Goal: Task Accomplishment & Management: Complete application form

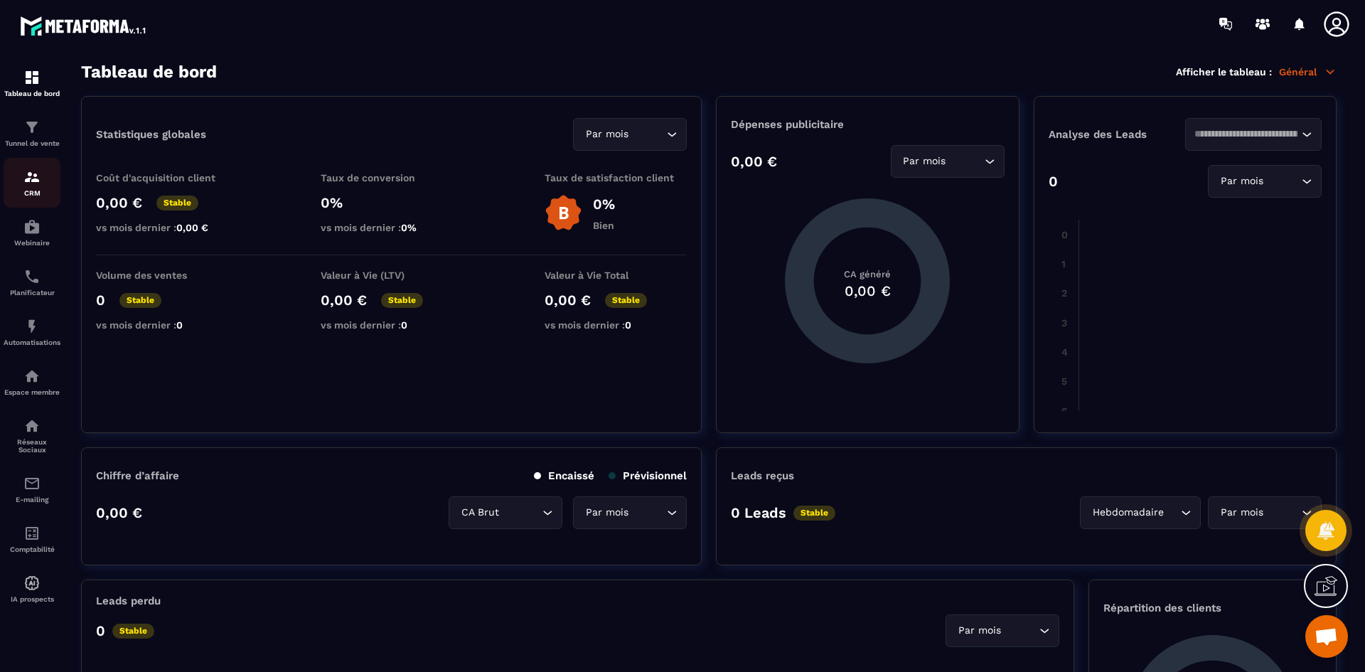
click at [33, 186] on div "CRM" at bounding box center [32, 182] width 57 height 28
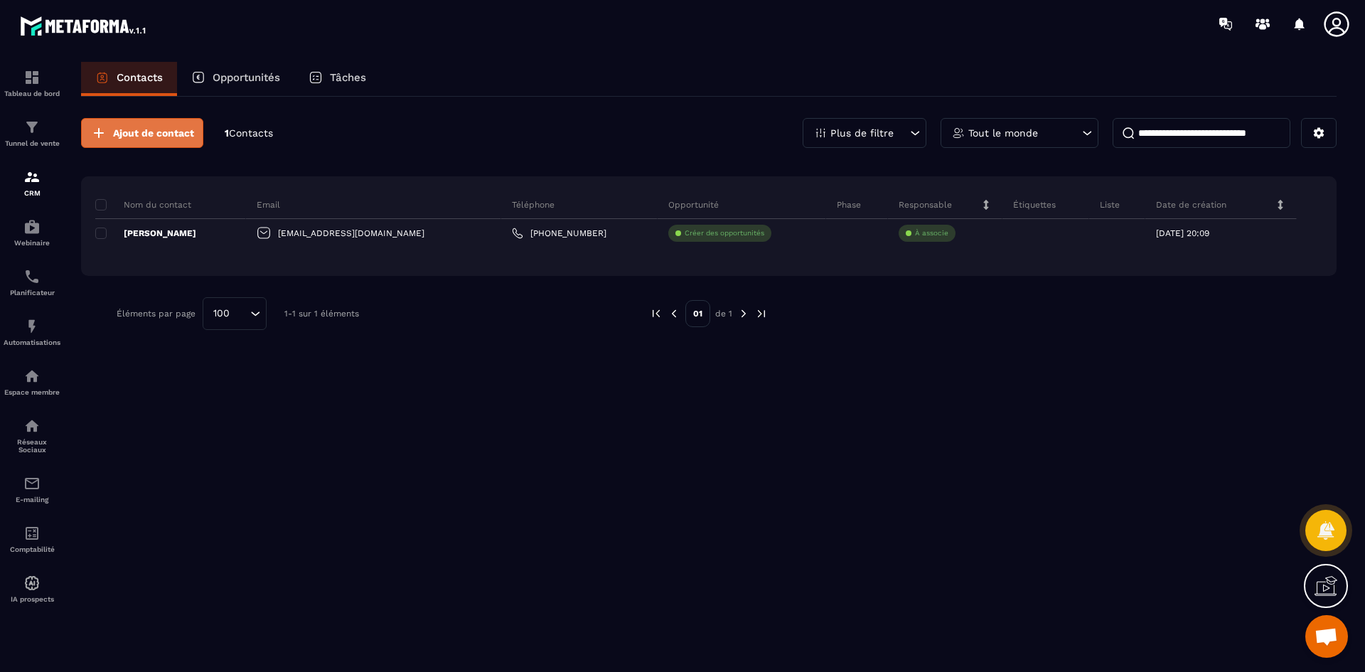
click at [156, 129] on span "Ajout de contact" at bounding box center [153, 133] width 81 height 14
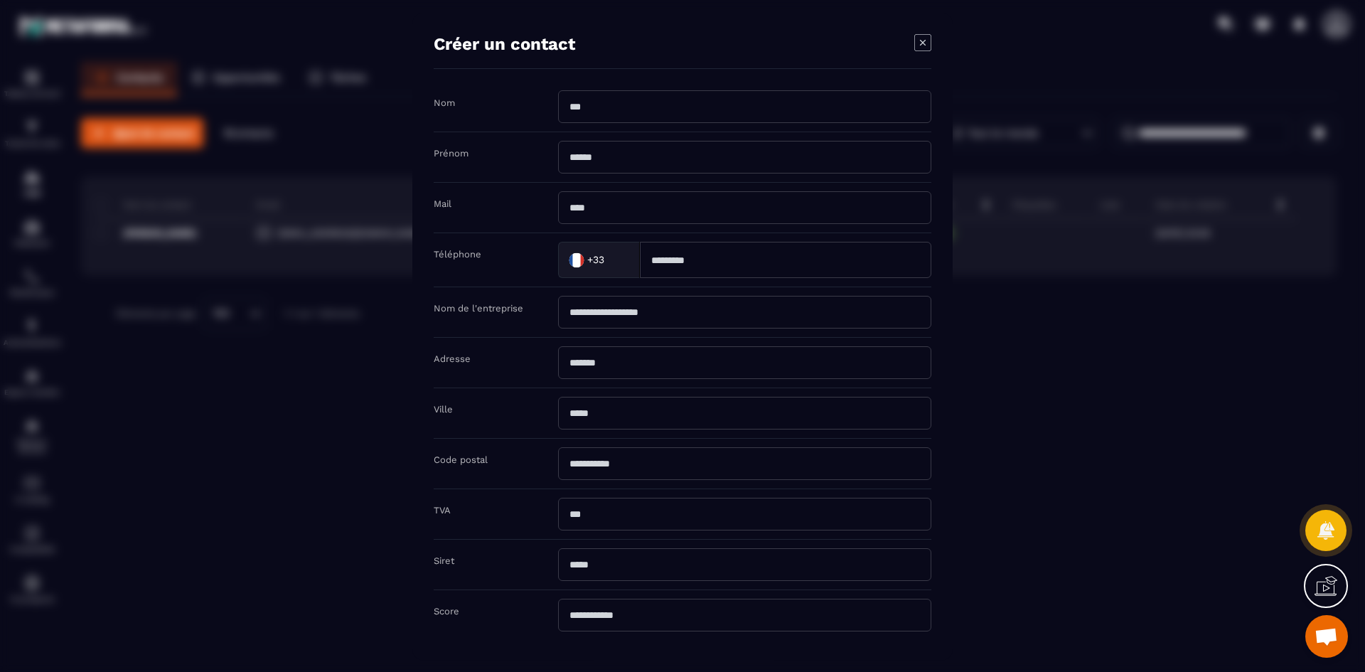
click at [616, 111] on input "Modal window" at bounding box center [744, 106] width 373 height 33
click at [596, 110] on input "Modal window" at bounding box center [744, 106] width 373 height 33
click at [585, 107] on input "Modal window" at bounding box center [744, 106] width 373 height 33
click at [575, 104] on input "Modal window" at bounding box center [744, 106] width 373 height 33
drag, startPoint x: 615, startPoint y: 163, endPoint x: 595, endPoint y: 158, distance: 20.5
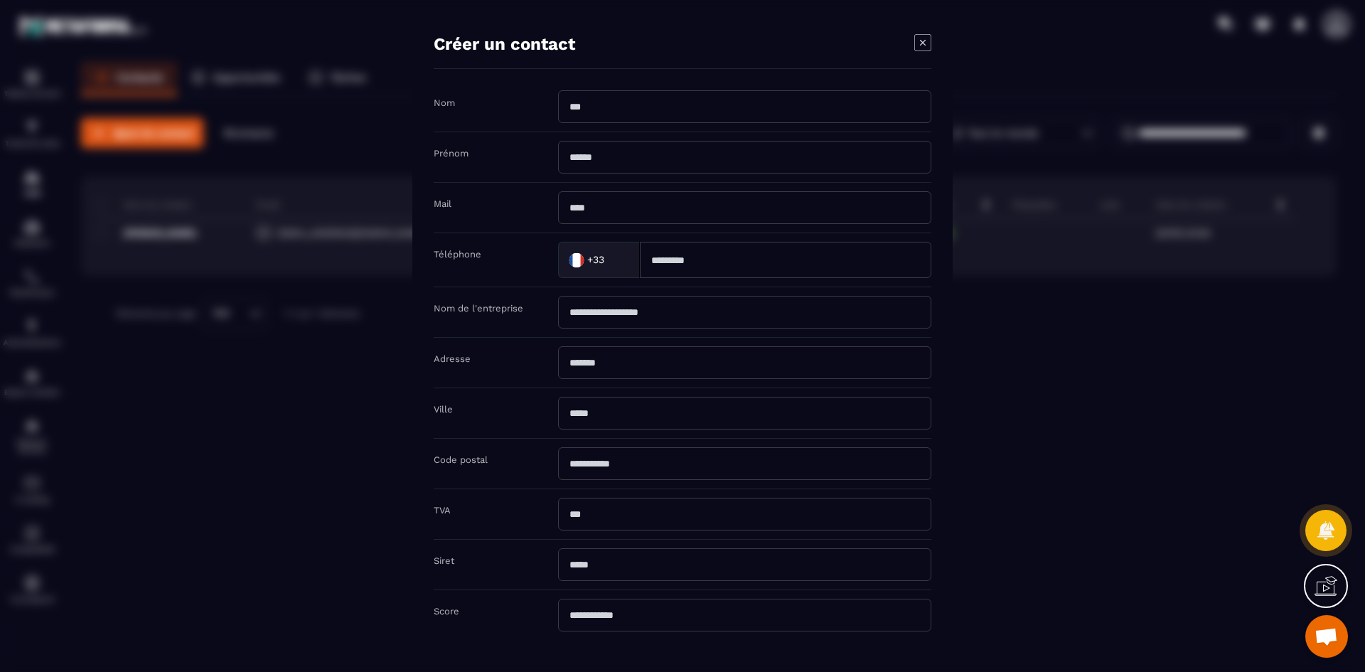
click at [614, 163] on input "Modal window" at bounding box center [744, 156] width 373 height 33
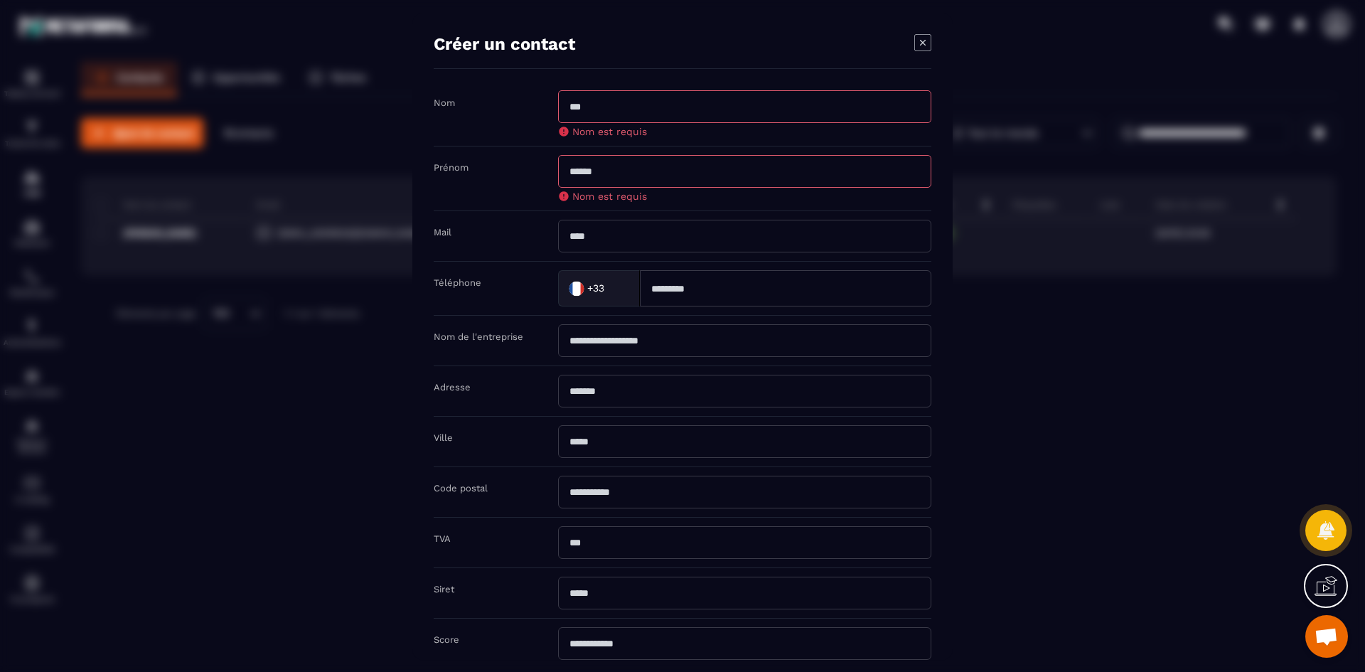
click at [618, 106] on input "Modal window" at bounding box center [744, 106] width 373 height 33
click at [706, 239] on input "Modal window" at bounding box center [744, 235] width 373 height 33
click at [741, 168] on input "Modal window" at bounding box center [744, 170] width 373 height 33
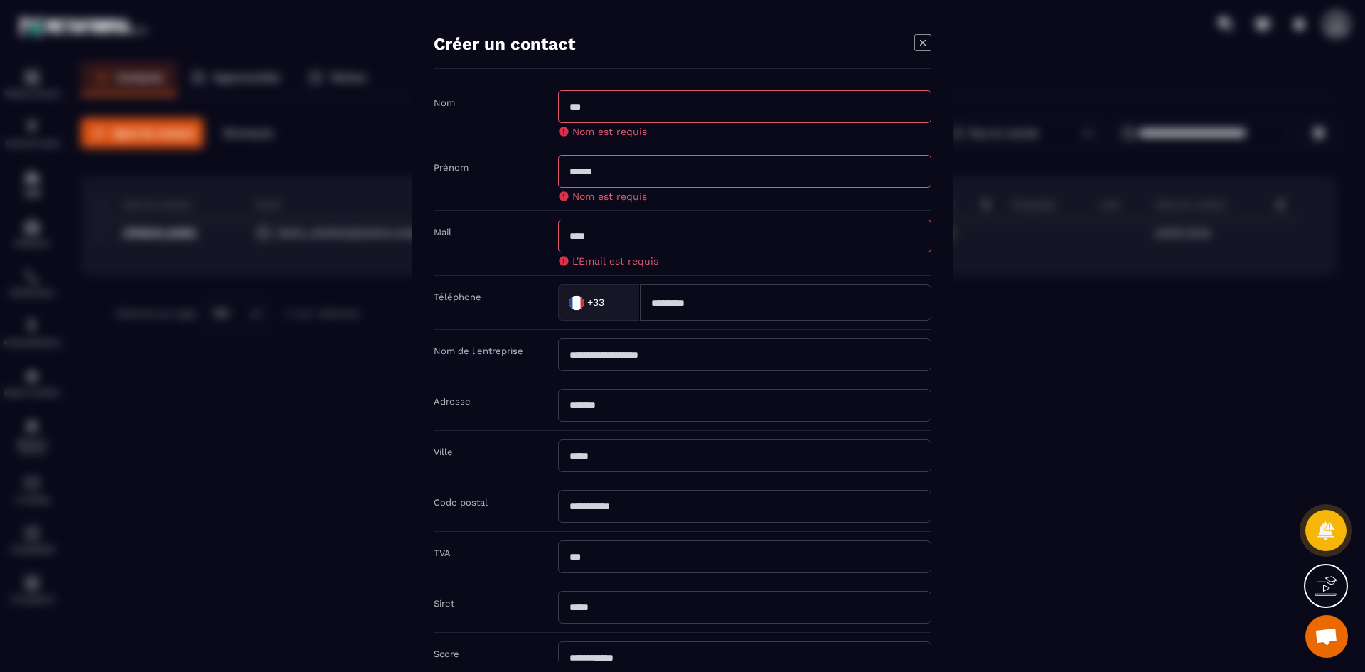
click at [741, 111] on input "Modal window" at bounding box center [744, 106] width 373 height 33
click at [768, 149] on div "Prénom Nom est requis" at bounding box center [683, 178] width 498 height 65
click at [795, 173] on input "Modal window" at bounding box center [744, 170] width 373 height 33
drag, startPoint x: 810, startPoint y: 225, endPoint x: 815, endPoint y: 235, distance: 10.5
click at [811, 226] on input "Modal window" at bounding box center [744, 235] width 373 height 33
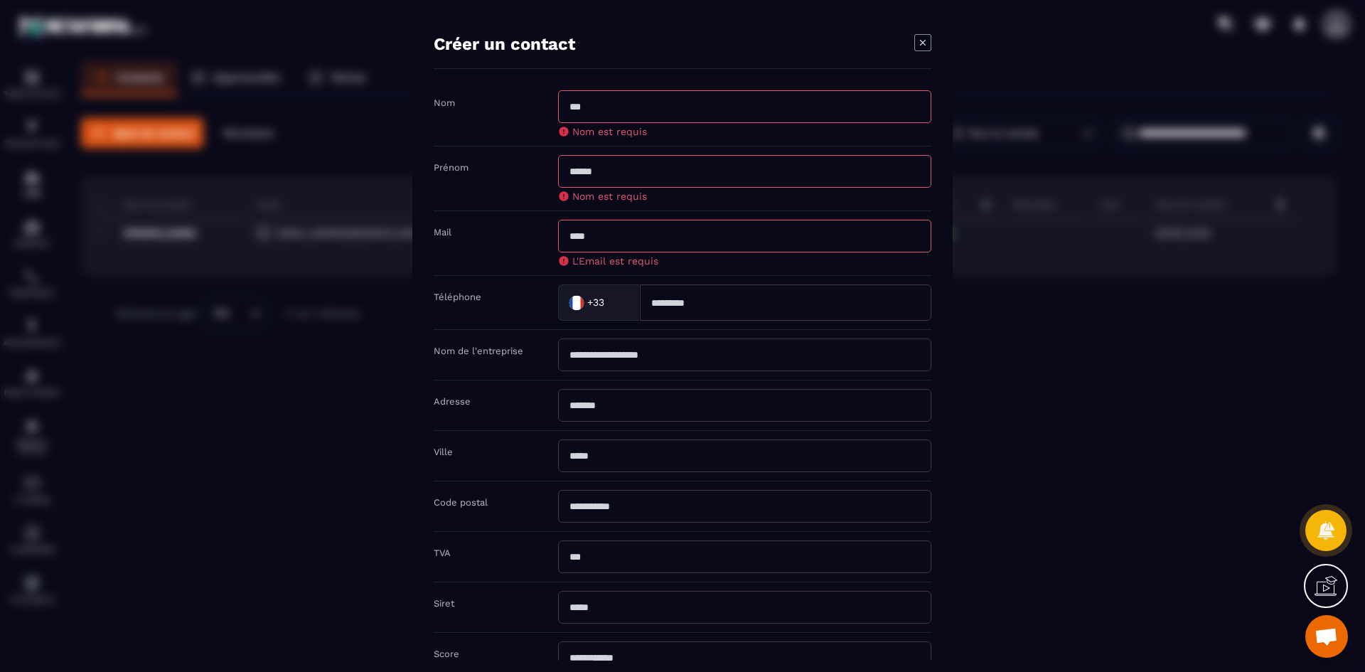
click at [824, 242] on input "Modal window" at bounding box center [744, 235] width 373 height 33
click at [831, 298] on input "Modal window" at bounding box center [785, 302] width 291 height 36
click at [822, 351] on input "Modal window" at bounding box center [744, 354] width 373 height 33
click at [773, 112] on input "Modal window" at bounding box center [744, 106] width 373 height 33
click at [771, 109] on input "Modal window" at bounding box center [744, 106] width 373 height 33
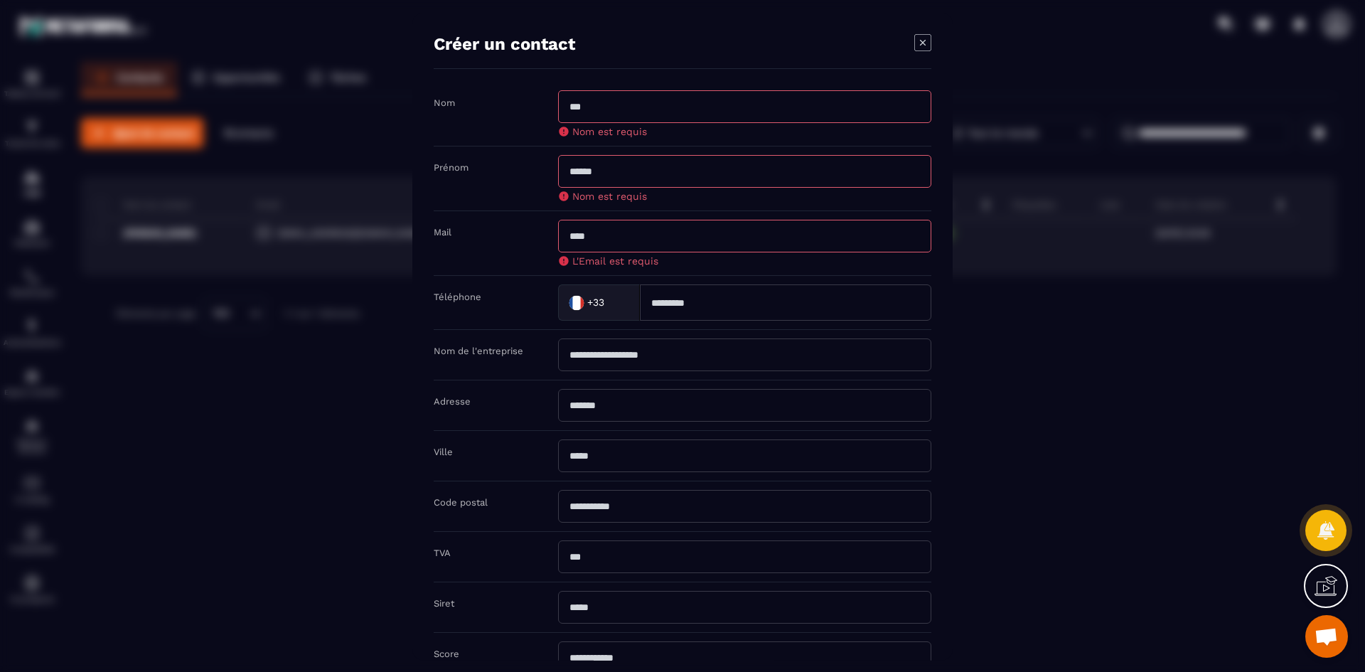
click at [767, 112] on input "Modal window" at bounding box center [744, 106] width 373 height 33
click at [650, 420] on input "Modal window" at bounding box center [744, 404] width 373 height 33
click at [643, 452] on input "Modal window" at bounding box center [744, 455] width 373 height 33
drag, startPoint x: 643, startPoint y: 491, endPoint x: 645, endPoint y: 499, distance: 8.1
click at [643, 493] on div "Code postal" at bounding box center [683, 506] width 498 height 50
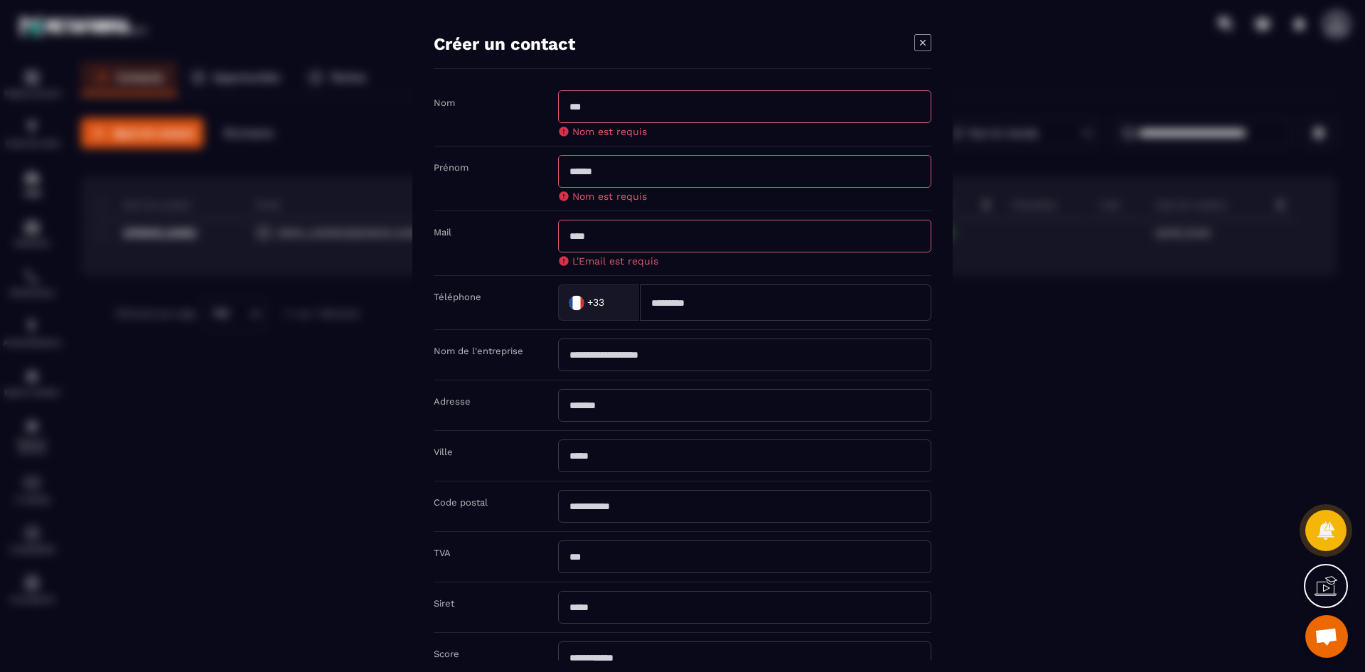
click at [926, 38] on icon "Modal window" at bounding box center [922, 41] width 17 height 17
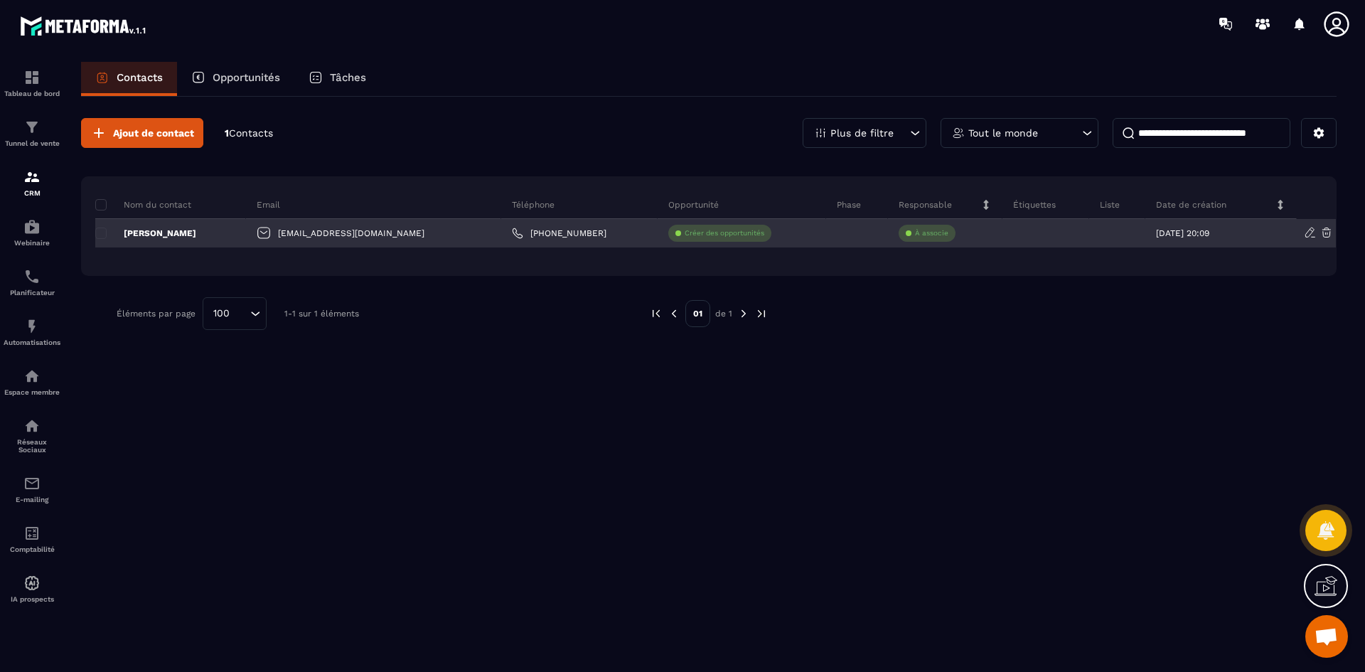
click at [172, 231] on p "[PERSON_NAME]" at bounding box center [145, 232] width 101 height 11
